Goal: Use online tool/utility: Utilize a website feature to perform a specific function

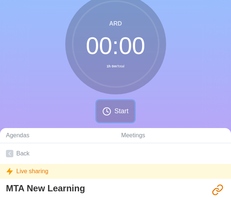
click at [99, 118] on button "Start" at bounding box center [115, 111] width 38 height 22
click at [112, 107] on button "Start" at bounding box center [115, 111] width 38 height 22
click at [105, 116] on button "Start" at bounding box center [115, 111] width 38 height 22
click at [113, 107] on button "Start" at bounding box center [115, 111] width 38 height 22
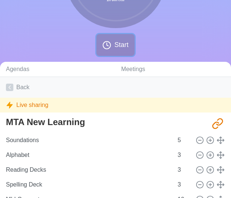
scroll to position [97, 0]
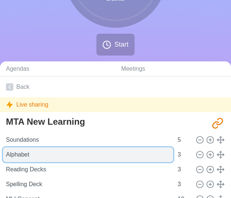
click at [83, 159] on input "Alphabet" at bounding box center [88, 155] width 170 height 15
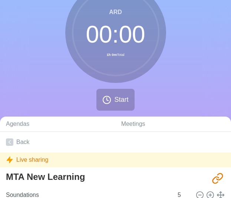
scroll to position [0, 0]
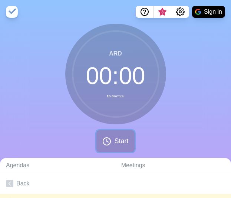
click at [123, 136] on span "Start" at bounding box center [121, 141] width 14 height 10
click at [90, 94] on circle at bounding box center [116, 74] width 86 height 86
click at [138, 131] on div "ARD 00 : 00 1h 0m Total Start" at bounding box center [115, 91] width 231 height 135
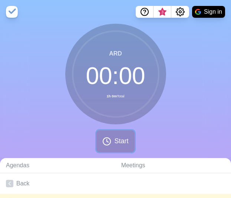
click at [122, 148] on button "Start" at bounding box center [115, 142] width 38 height 22
click at [118, 144] on span "Start" at bounding box center [121, 141] width 14 height 10
click at [214, 14] on button "Sign in" at bounding box center [208, 12] width 33 height 12
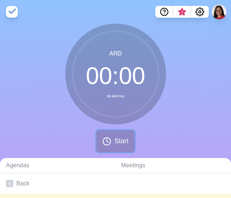
click at [124, 138] on span "Start" at bounding box center [121, 141] width 14 height 10
click at [118, 143] on span "Start" at bounding box center [121, 141] width 14 height 10
click at [108, 135] on button "Start" at bounding box center [115, 142] width 38 height 22
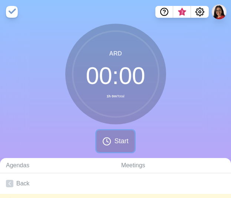
click at [108, 135] on button "Start" at bounding box center [115, 142] width 38 height 22
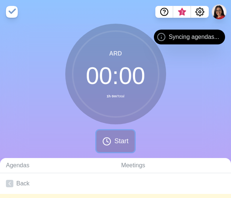
click at [107, 144] on icon at bounding box center [106, 141] width 9 height 9
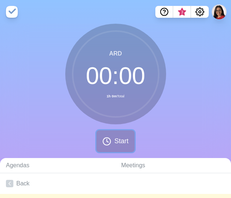
click at [117, 137] on span "Start" at bounding box center [121, 141] width 14 height 10
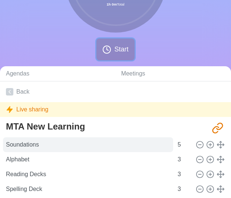
scroll to position [92, 0]
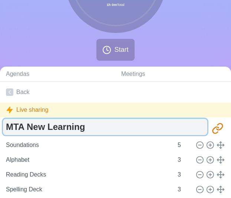
click at [30, 132] on textarea "MTA New Learning" at bounding box center [105, 127] width 204 height 16
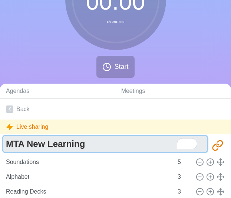
scroll to position [33, 0]
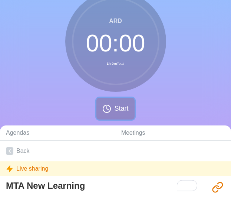
click at [112, 102] on button "Start" at bounding box center [115, 109] width 38 height 22
click at [118, 113] on span "Start" at bounding box center [121, 109] width 14 height 10
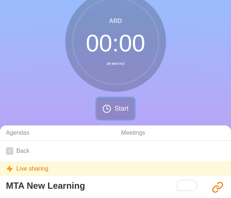
click at [118, 113] on span "Start" at bounding box center [121, 109] width 14 height 10
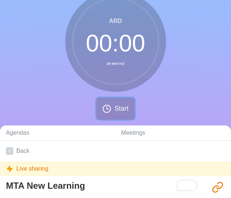
click at [118, 113] on span "Start" at bounding box center [121, 109] width 14 height 10
click at [101, 99] on button "Start" at bounding box center [115, 109] width 38 height 22
